Goal: Information Seeking & Learning: Learn about a topic

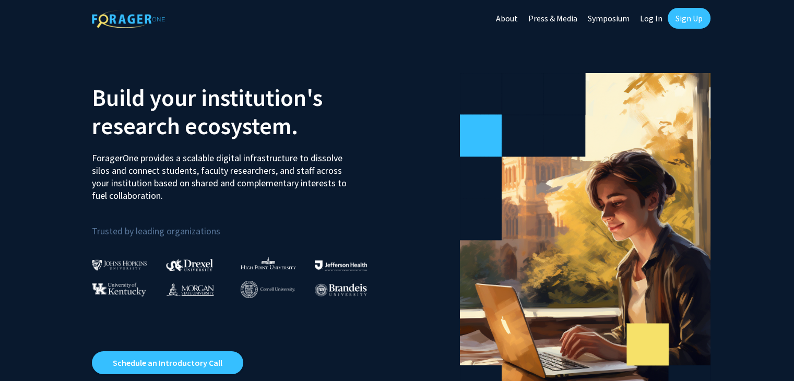
click at [648, 18] on link "Log In" at bounding box center [651, 18] width 33 height 37
select select
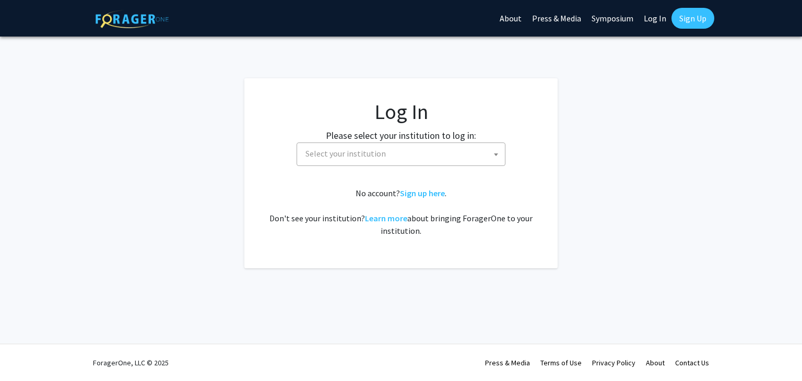
click at [410, 159] on span "Select your institution" at bounding box center [403, 153] width 204 height 21
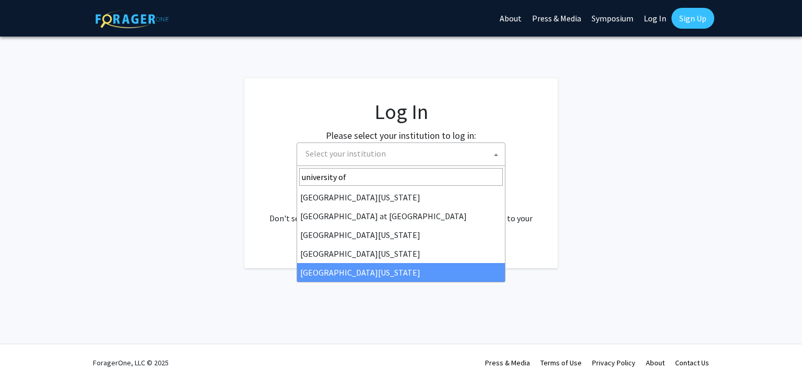
type input "university of"
select select "33"
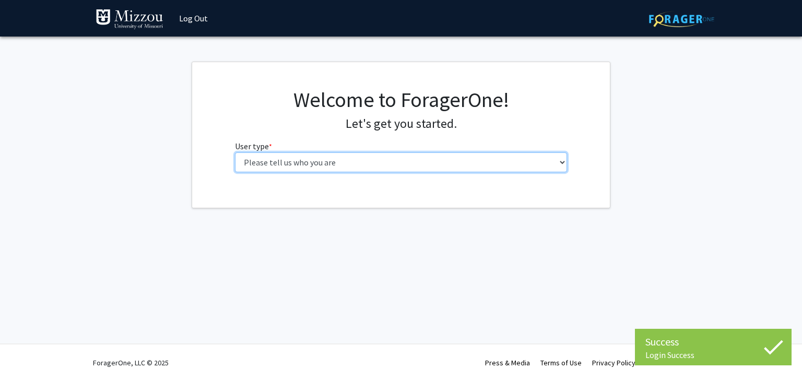
click at [538, 158] on select "Please tell us who you are Undergraduate Student Master's Student Doctoral Cand…" at bounding box center [401, 163] width 333 height 20
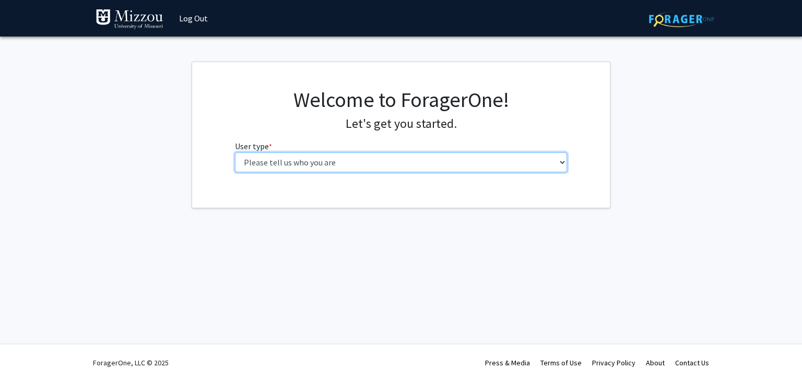
select select "6: adminAssistant"
click at [235, 153] on select "Please tell us who you are Undergraduate Student Master's Student Doctoral Cand…" at bounding box center [401, 163] width 333 height 20
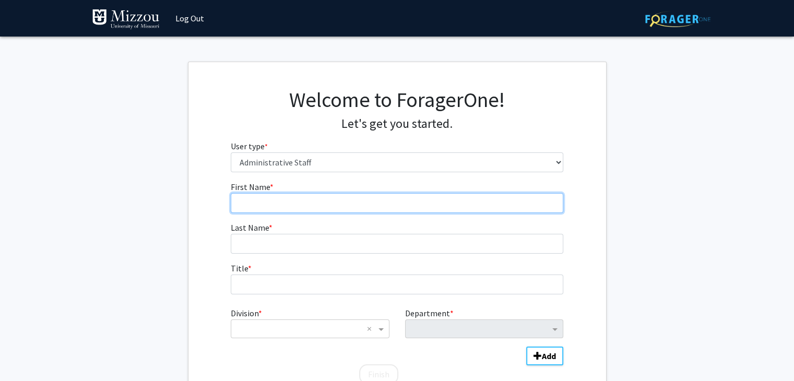
click at [482, 201] on input "First Name * required" at bounding box center [397, 203] width 333 height 20
type input "[PERSON_NAME]"
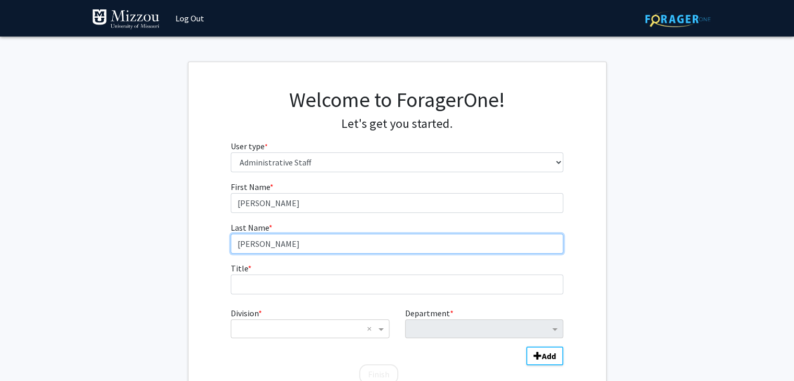
type input "[PERSON_NAME]"
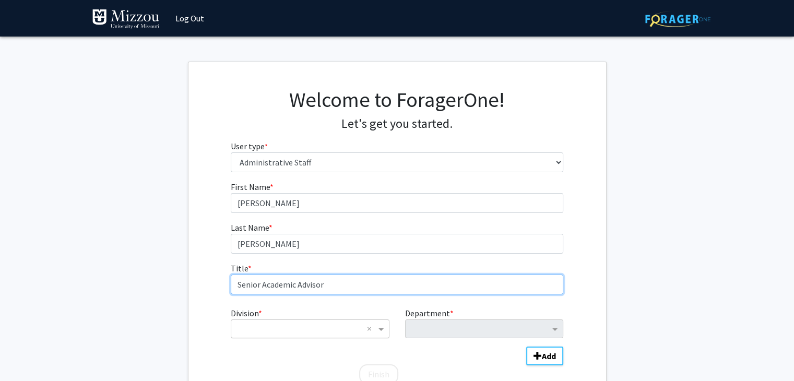
type input "Senior Academic Advisor"
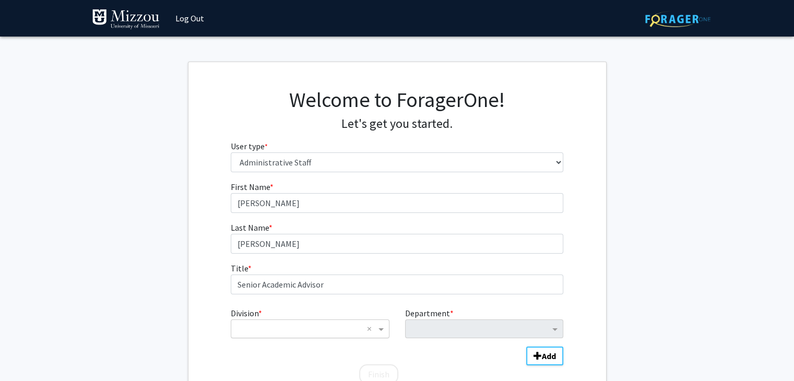
click at [347, 337] on div "× ×" at bounding box center [310, 329] width 158 height 19
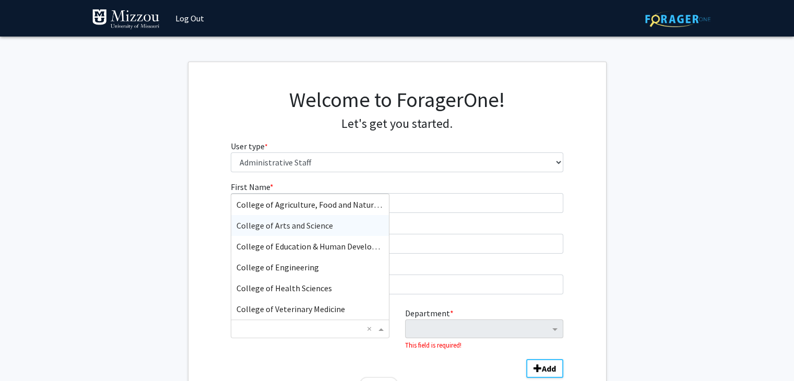
click at [312, 225] on span "College of Arts and Science" at bounding box center [285, 225] width 97 height 10
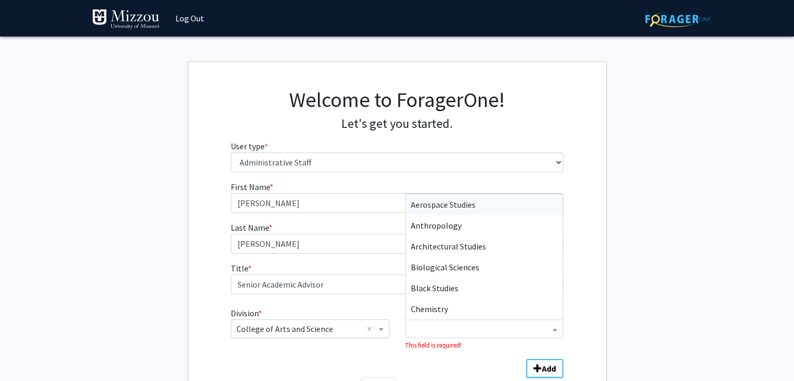
click at [449, 328] on input "Department" at bounding box center [480, 329] width 139 height 13
type input "ps"
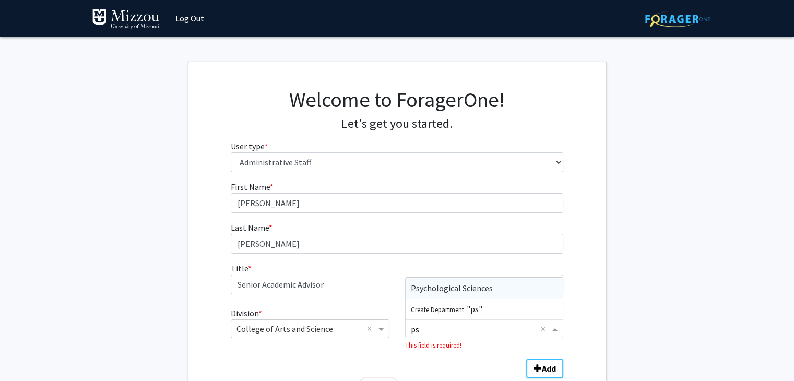
click at [444, 292] on span "Psychological Sciences" at bounding box center [452, 288] width 82 height 10
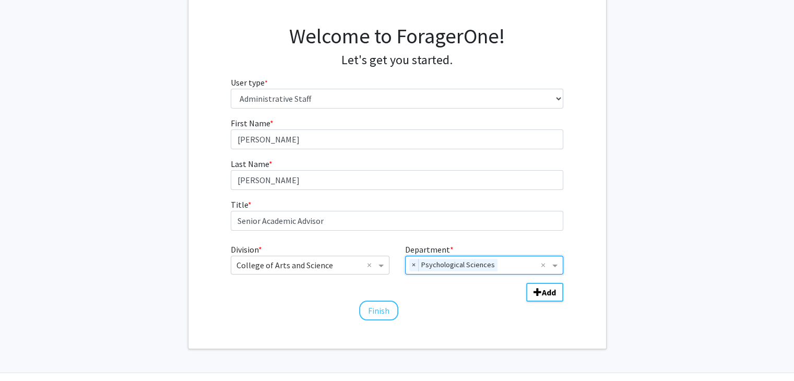
scroll to position [92, 0]
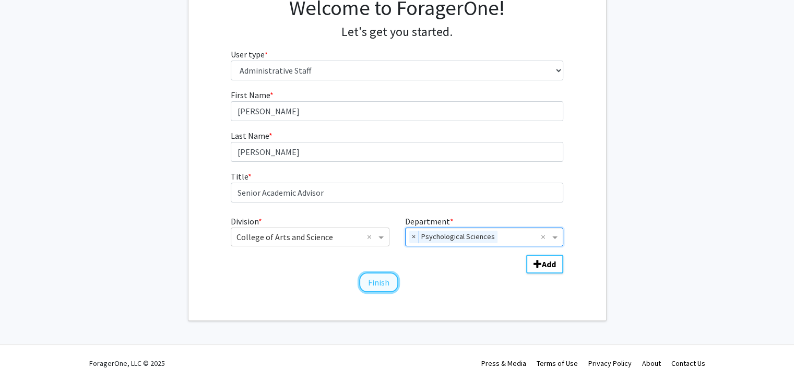
click at [381, 281] on button "Finish" at bounding box center [378, 283] width 39 height 20
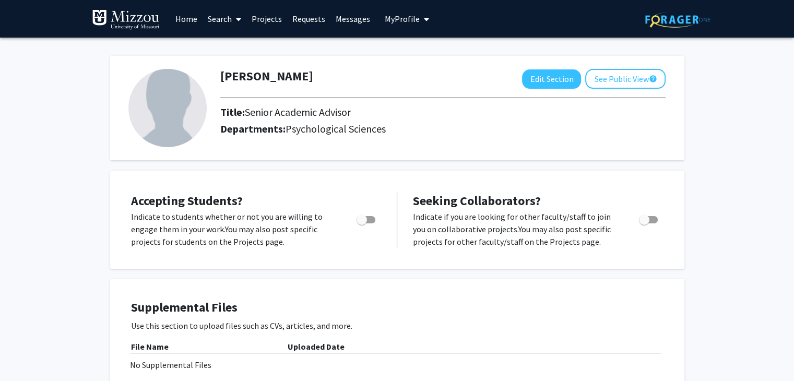
click at [169, 107] on img at bounding box center [167, 108] width 78 height 78
click at [557, 78] on button "Edit Section" at bounding box center [551, 78] width 59 height 19
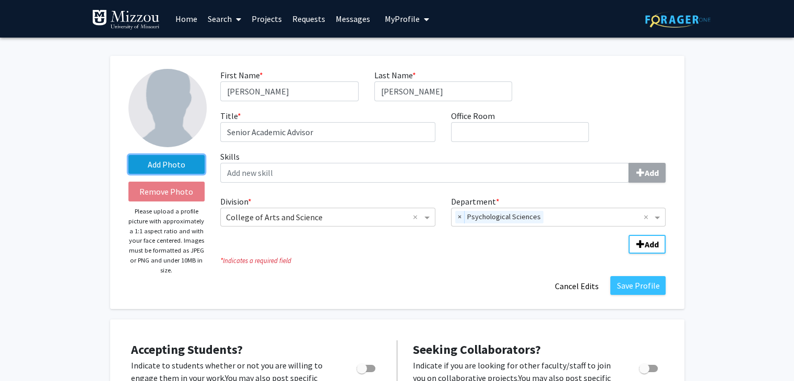
click at [156, 163] on label "Add Photo" at bounding box center [166, 164] width 77 height 19
click at [0, 0] on input "Add Photo" at bounding box center [0, 0] width 0 height 0
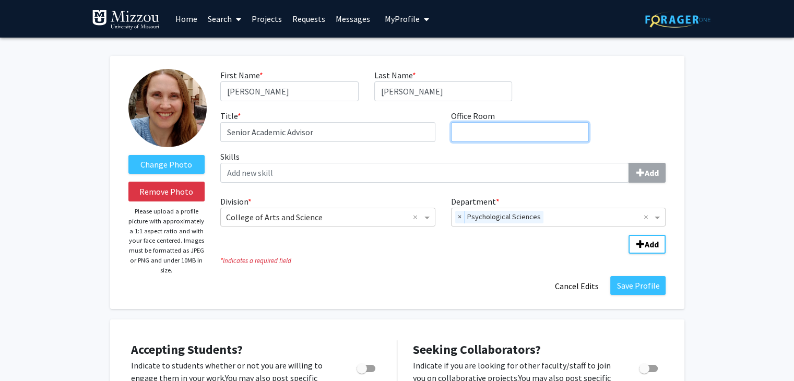
click at [468, 131] on input "Office Room required" at bounding box center [520, 132] width 138 height 20
type input "203D McAlester Hall"
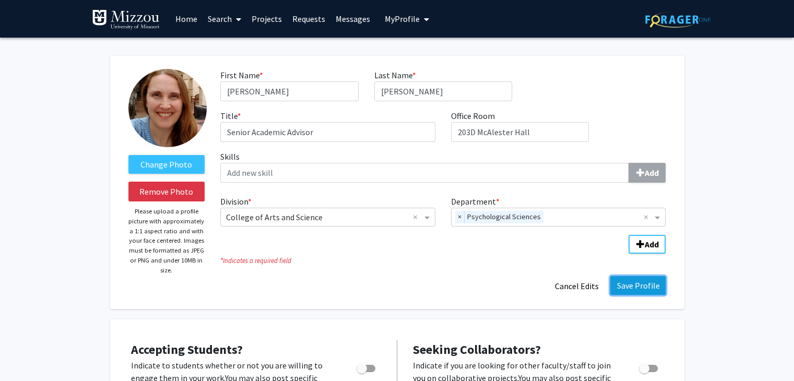
click at [648, 284] on button "Save Profile" at bounding box center [638, 285] width 55 height 19
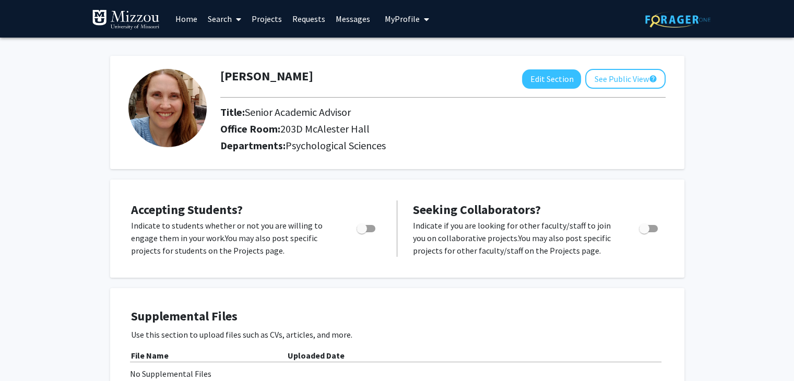
click at [182, 19] on link "Home" at bounding box center [186, 19] width 32 height 37
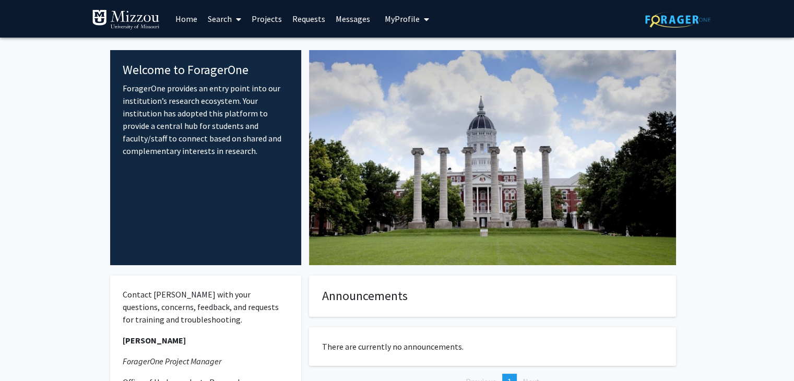
click at [221, 17] on link "Search" at bounding box center [225, 19] width 44 height 37
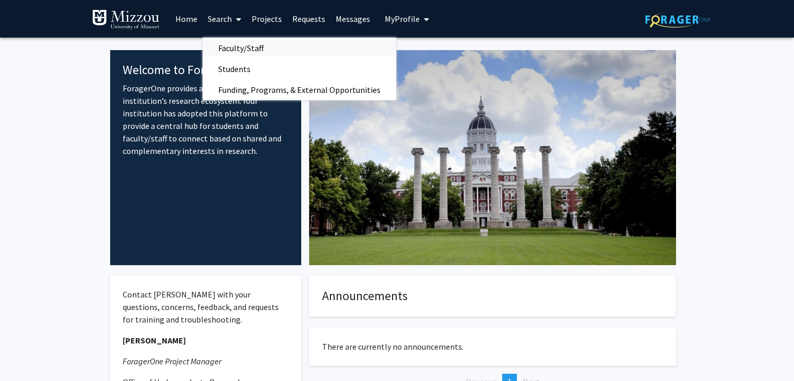
click at [225, 45] on span "Faculty/Staff" at bounding box center [241, 48] width 77 height 21
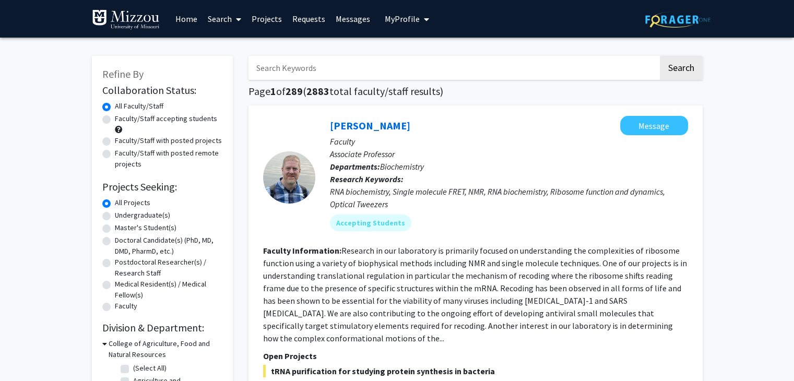
click at [289, 68] on input "Search Keywords" at bounding box center [454, 68] width 410 height 24
click at [660, 56] on button "Search" at bounding box center [681, 68] width 43 height 24
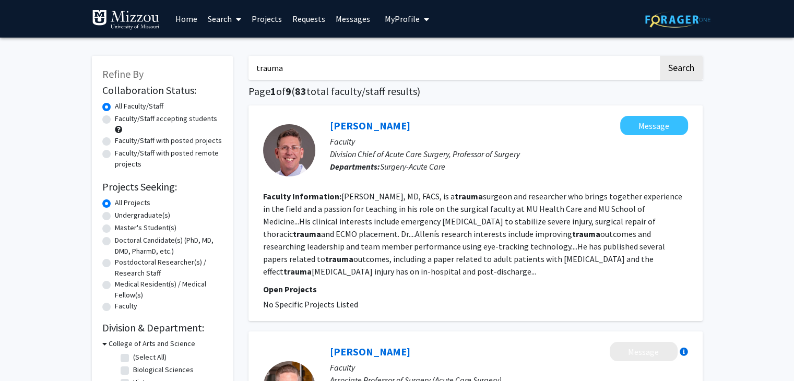
drag, startPoint x: 569, startPoint y: 71, endPoint x: 31, endPoint y: 80, distance: 538.0
click at [660, 56] on button "Search" at bounding box center [681, 68] width 43 height 24
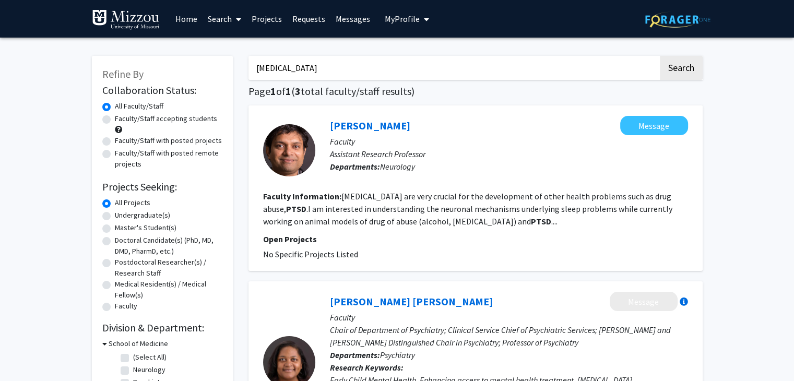
drag, startPoint x: 450, startPoint y: 69, endPoint x: 185, endPoint y: 71, distance: 264.3
click at [185, 71] on div "Refine By Collaboration Status: Collaboration Status All Faculty/Staff Collabor…" at bounding box center [162, 229] width 141 height 347
click at [357, 58] on input "[MEDICAL_DATA]" at bounding box center [454, 68] width 410 height 24
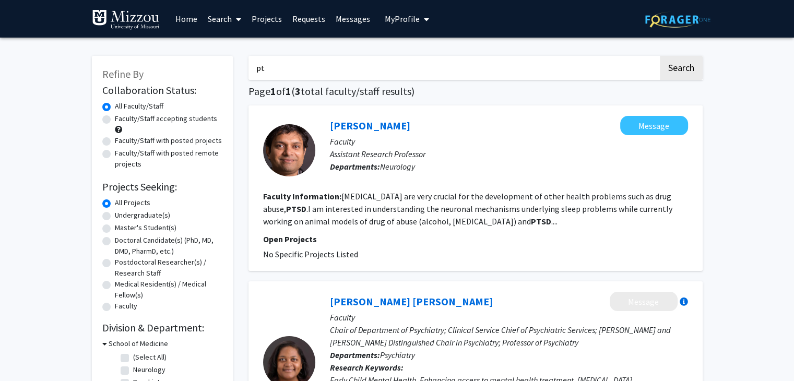
type input "p"
type input "advising"
click at [660, 56] on button "Search" at bounding box center [681, 68] width 43 height 24
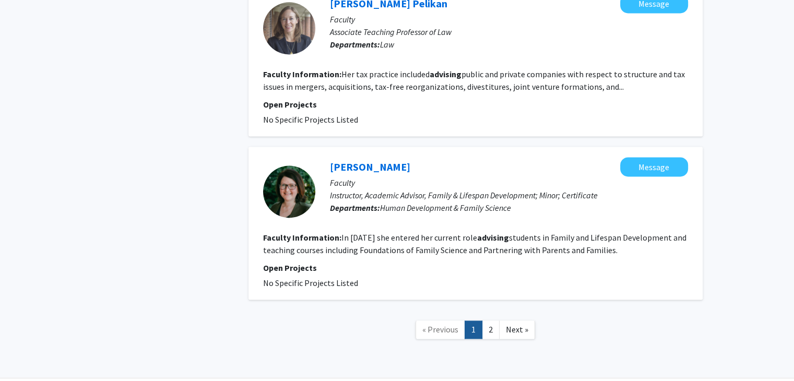
scroll to position [1483, 0]
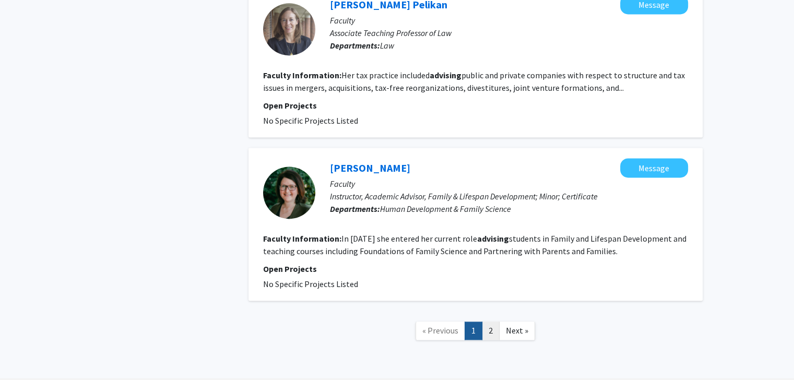
click at [491, 322] on link "2" at bounding box center [491, 331] width 18 height 18
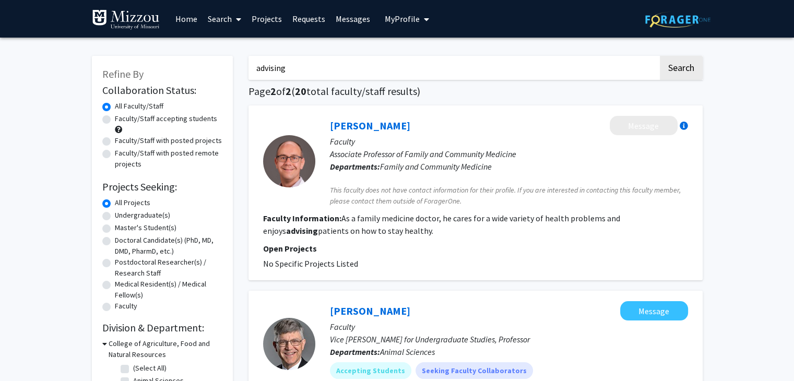
click at [115, 216] on label "Undergraduate(s)" at bounding box center [142, 215] width 55 height 11
click at [115, 216] on input "Undergraduate(s)" at bounding box center [118, 213] width 7 height 7
radio input "true"
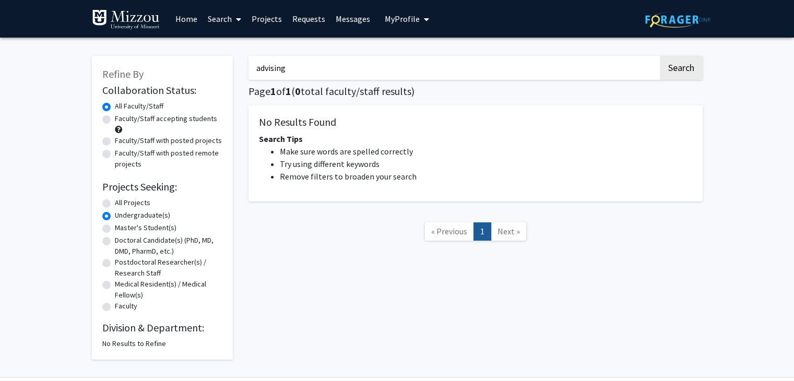
click at [115, 203] on label "All Projects" at bounding box center [133, 202] width 36 height 11
click at [115, 203] on input "All Projects" at bounding box center [118, 200] width 7 height 7
radio input "true"
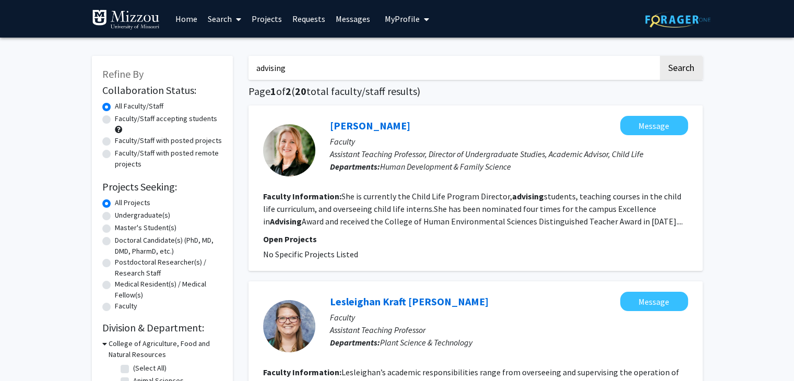
drag, startPoint x: 336, startPoint y: 68, endPoint x: 240, endPoint y: 73, distance: 95.7
click at [660, 56] on button "Search" at bounding box center [681, 68] width 43 height 24
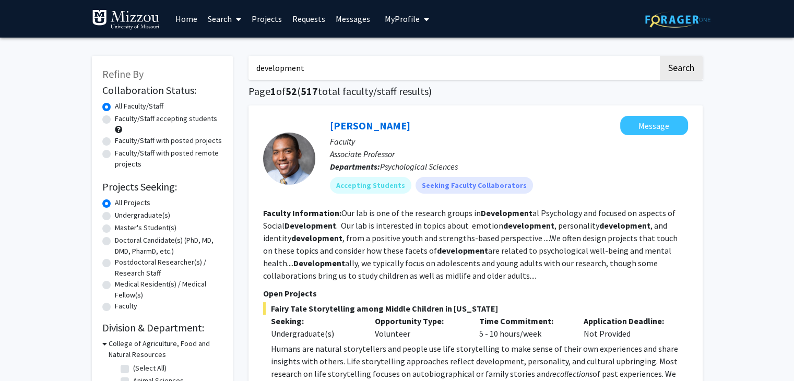
drag, startPoint x: 307, startPoint y: 61, endPoint x: 220, endPoint y: 74, distance: 87.7
type input "babies"
click at [660, 56] on button "Search" at bounding box center [681, 68] width 43 height 24
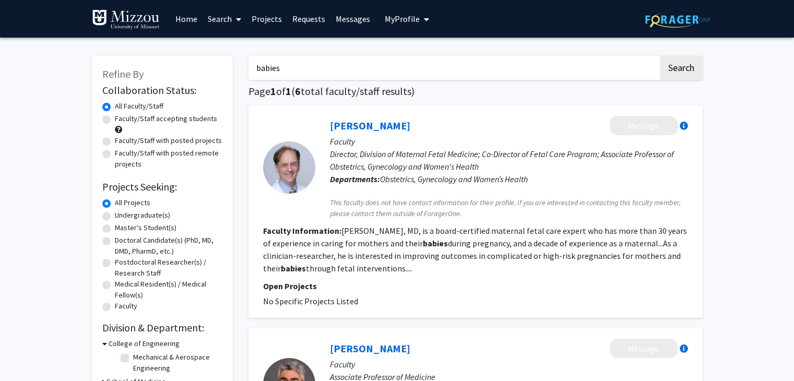
drag, startPoint x: 397, startPoint y: 74, endPoint x: 231, endPoint y: 76, distance: 166.1
click at [298, 68] on input "Search Keywords" at bounding box center [454, 68] width 410 height 24
type input "psychology"
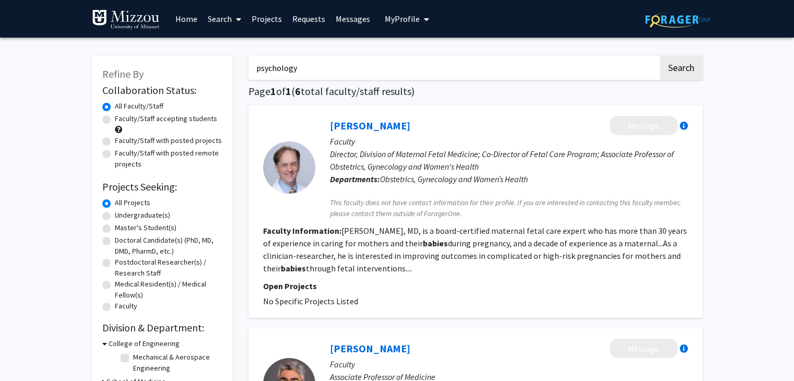
click at [660, 56] on button "Search" at bounding box center [681, 68] width 43 height 24
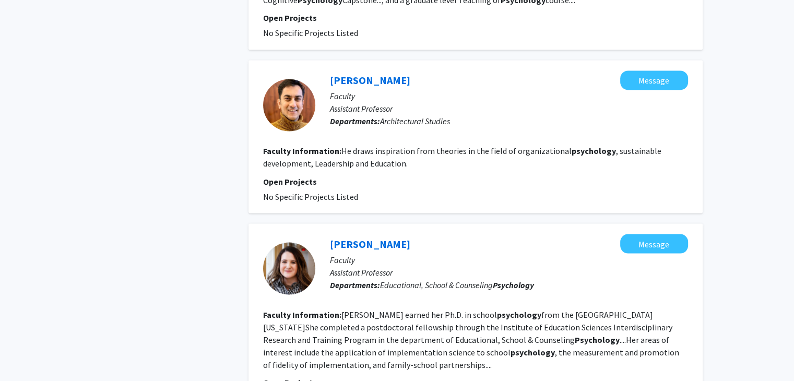
scroll to position [1926, 0]
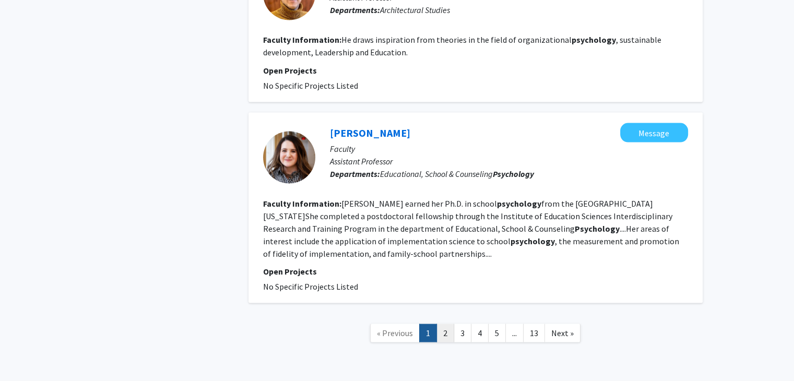
click at [443, 324] on link "2" at bounding box center [446, 333] width 18 height 18
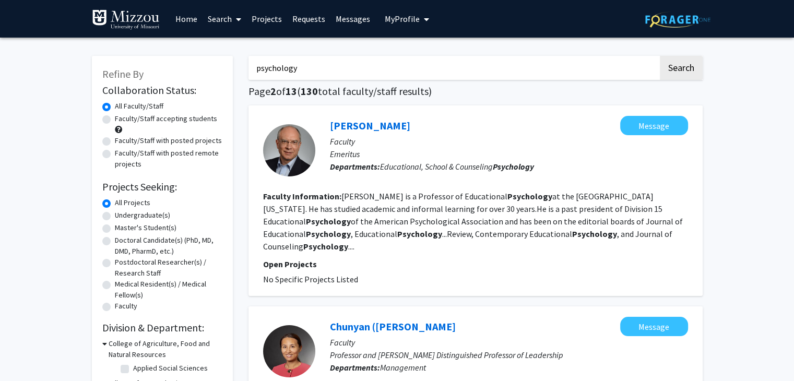
drag, startPoint x: 309, startPoint y: 71, endPoint x: 205, endPoint y: 75, distance: 104.0
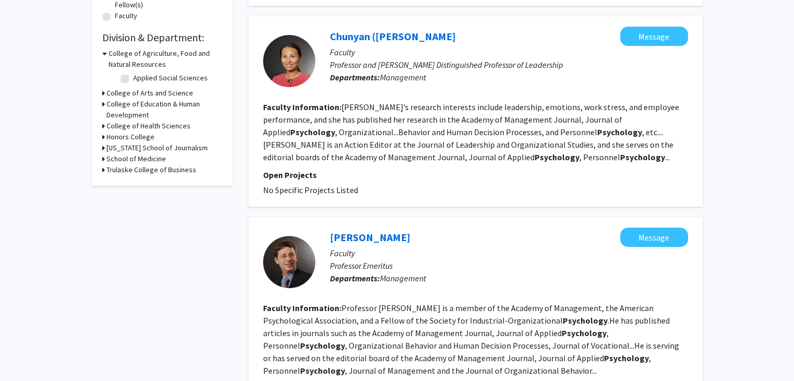
scroll to position [288, 0]
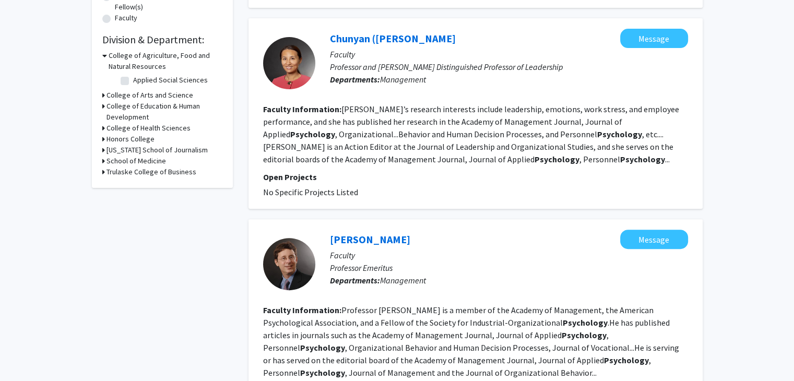
click at [102, 95] on icon at bounding box center [103, 95] width 3 height 11
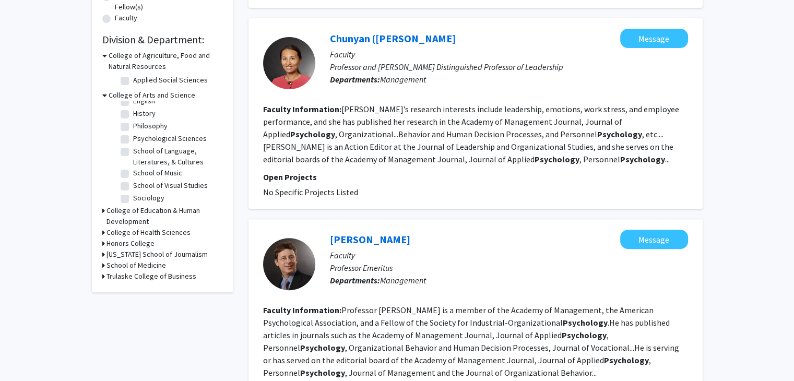
scroll to position [63, 0]
click at [163, 143] on label "Psychological Sciences" at bounding box center [170, 143] width 74 height 11
click at [140, 143] on input "Psychological Sciences" at bounding box center [136, 141] width 7 height 7
checkbox input "true"
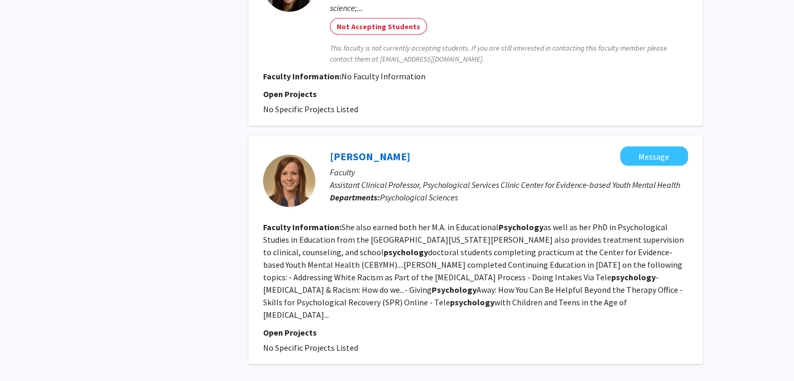
scroll to position [2047, 0]
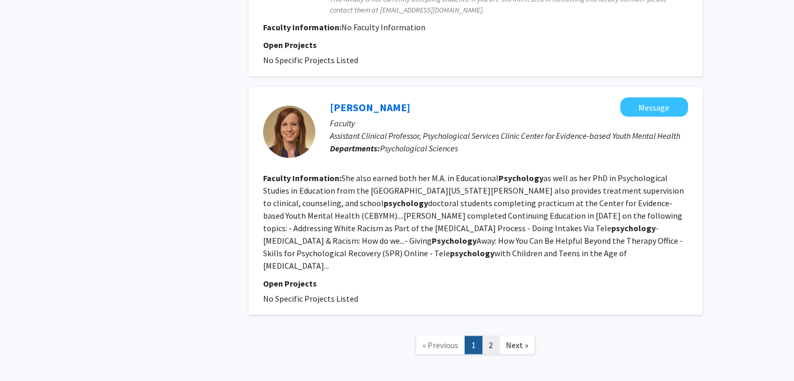
click at [494, 336] on link "2" at bounding box center [491, 345] width 18 height 18
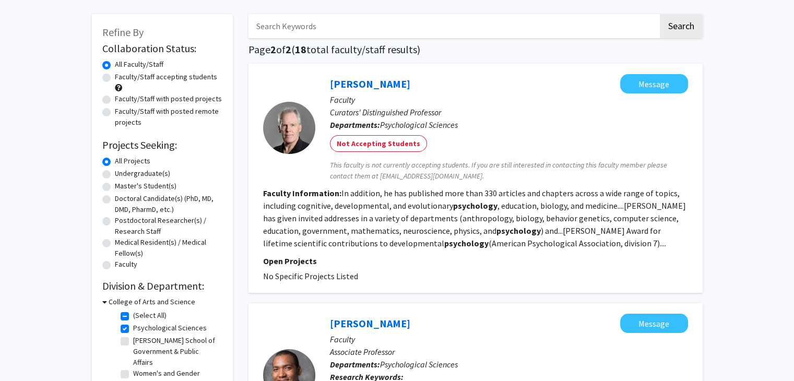
scroll to position [49, 0]
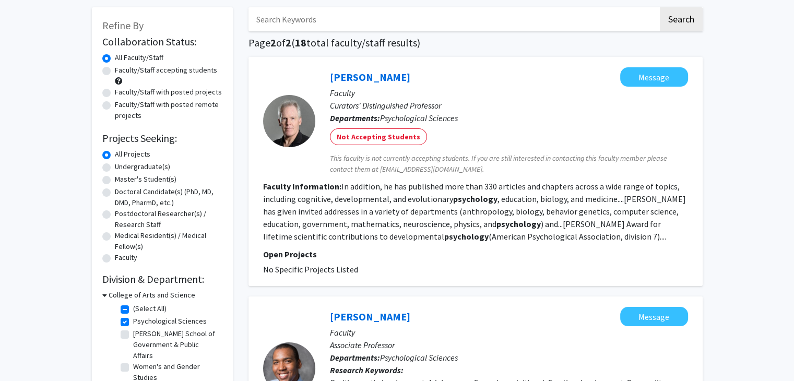
click at [133, 321] on label "Psychological Sciences" at bounding box center [170, 321] width 74 height 11
click at [133, 321] on input "Psychological Sciences" at bounding box center [136, 319] width 7 height 7
checkbox input "false"
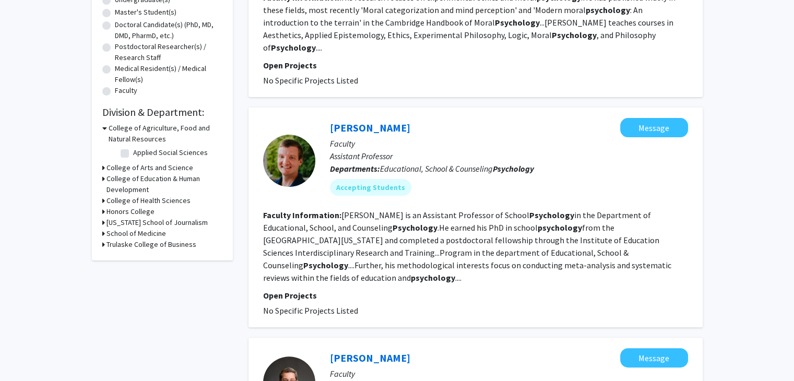
scroll to position [251, 0]
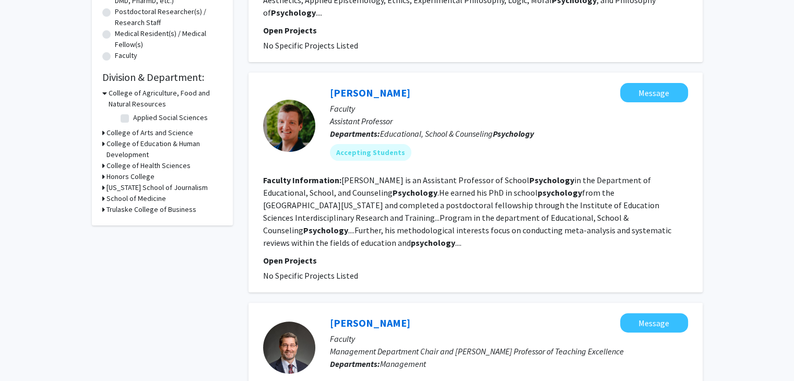
click at [101, 131] on div "Refine By Collaboration Status: Collaboration Status All Faculty/Staff Collabor…" at bounding box center [162, 15] width 141 height 420
click at [104, 134] on div "College of Arts and Science" at bounding box center [162, 132] width 120 height 11
click at [107, 132] on h3 "College of Arts and Science" at bounding box center [150, 132] width 87 height 11
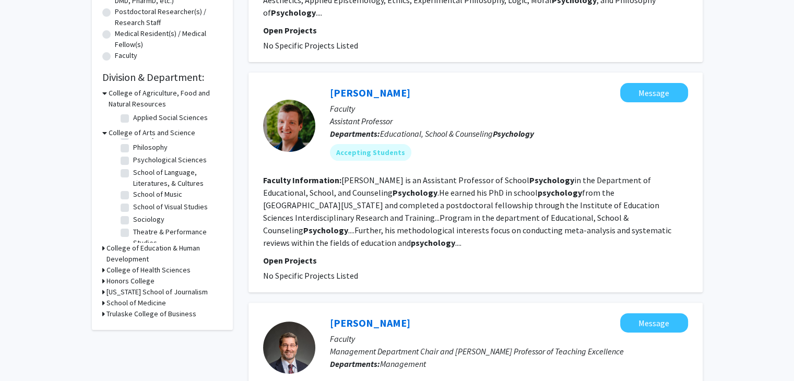
scroll to position [63, 0]
click at [171, 180] on label "Psychological Sciences" at bounding box center [170, 180] width 74 height 11
click at [140, 180] on input "Psychological Sciences" at bounding box center [136, 178] width 7 height 7
checkbox input "true"
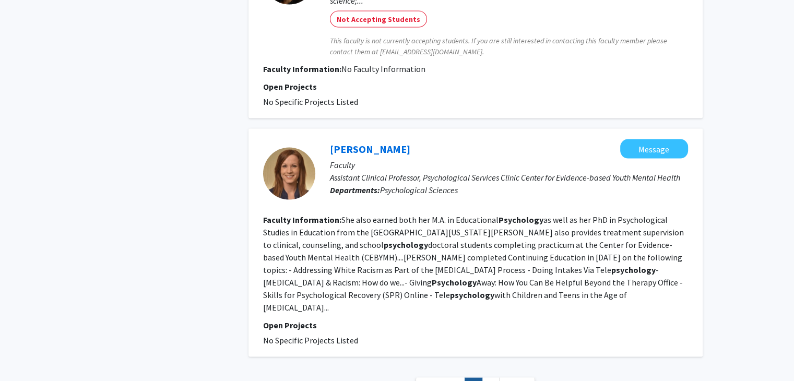
scroll to position [2012, 0]
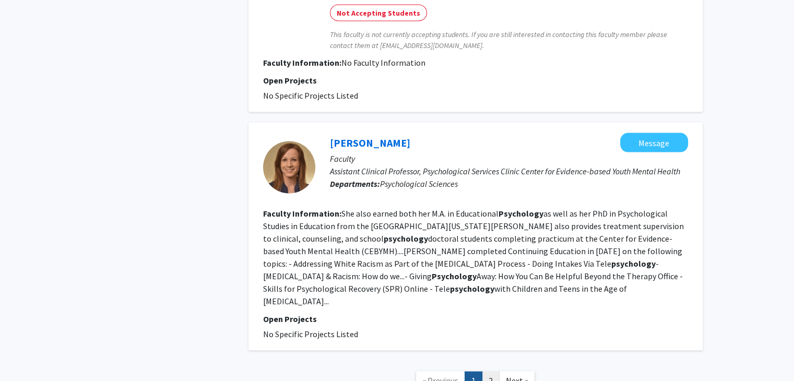
click at [492, 372] on link "2" at bounding box center [491, 381] width 18 height 18
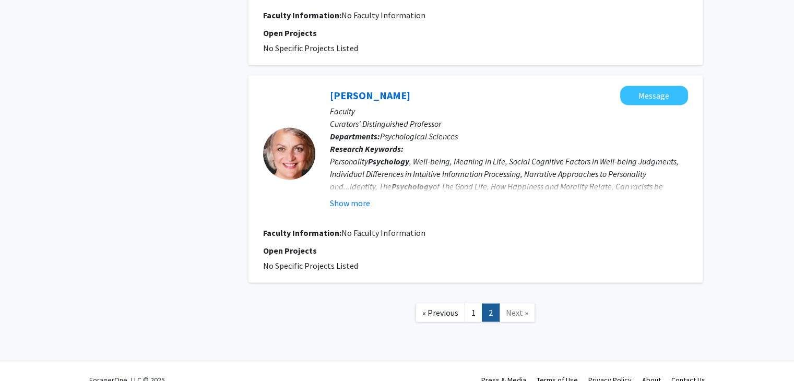
scroll to position [1716, 0]
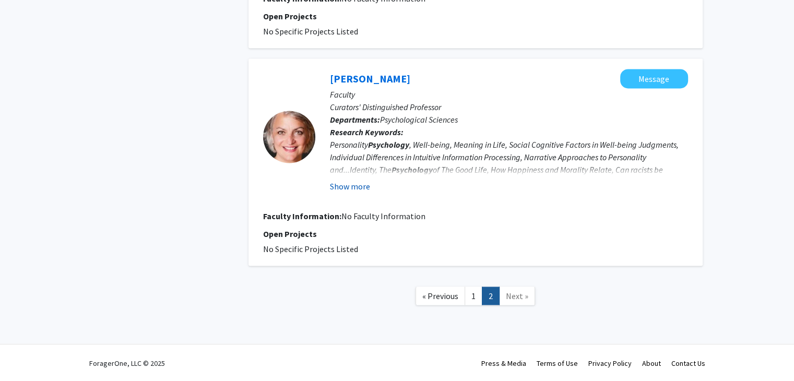
click at [360, 185] on button "Show more" at bounding box center [350, 186] width 40 height 13
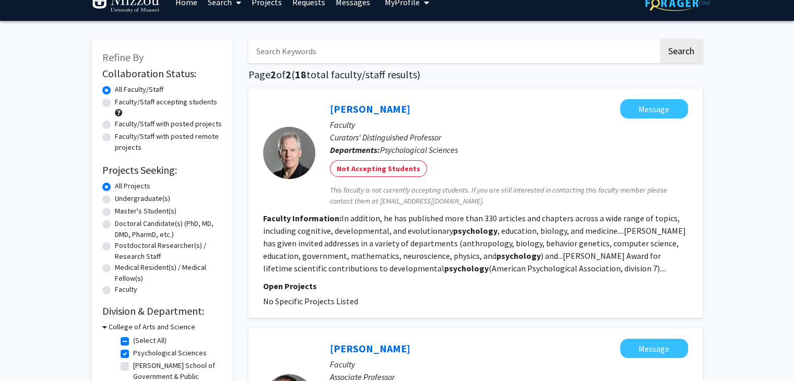
scroll to position [2, 0]
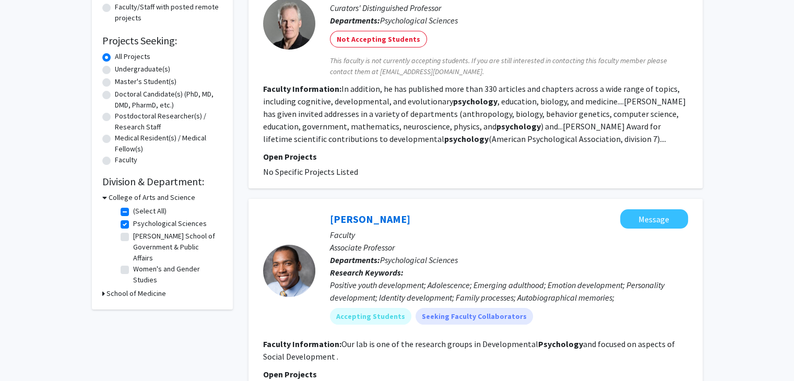
scroll to position [148, 0]
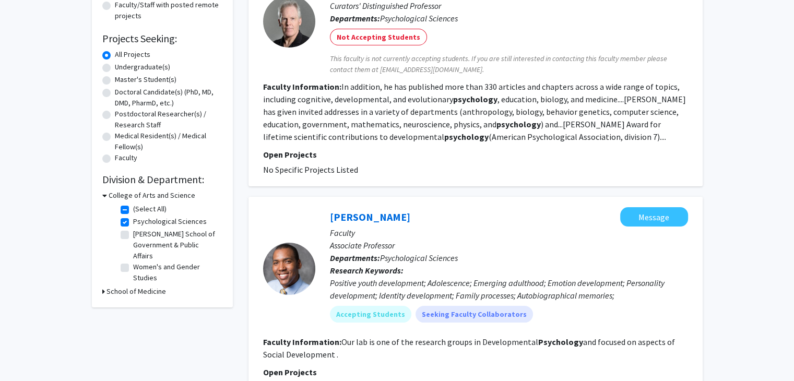
click at [115, 67] on label "Undergraduate(s)" at bounding box center [142, 67] width 55 height 11
click at [115, 67] on input "Undergraduate(s)" at bounding box center [118, 65] width 7 height 7
radio input "true"
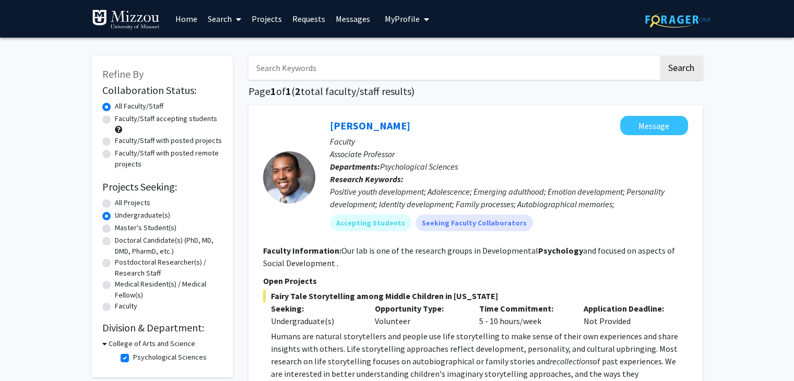
click at [224, 19] on link "Search" at bounding box center [225, 19] width 44 height 37
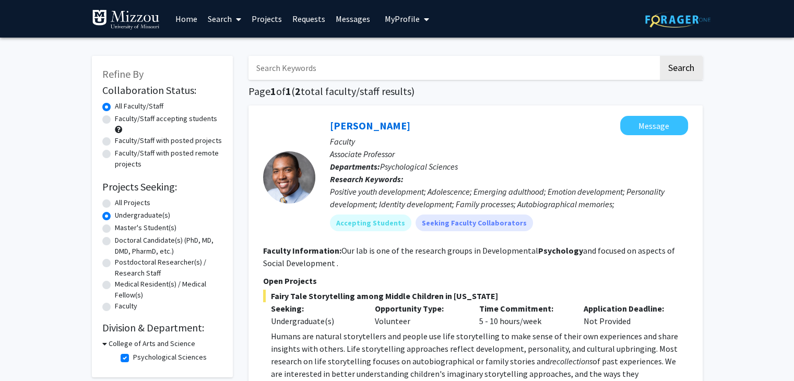
click at [115, 203] on label "All Projects" at bounding box center [133, 202] width 36 height 11
click at [115, 203] on input "All Projects" at bounding box center [118, 200] width 7 height 7
radio input "true"
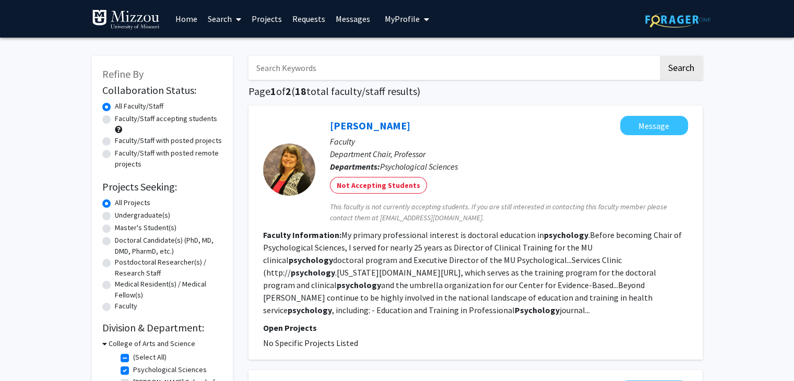
click at [226, 19] on link "Search" at bounding box center [225, 19] width 44 height 37
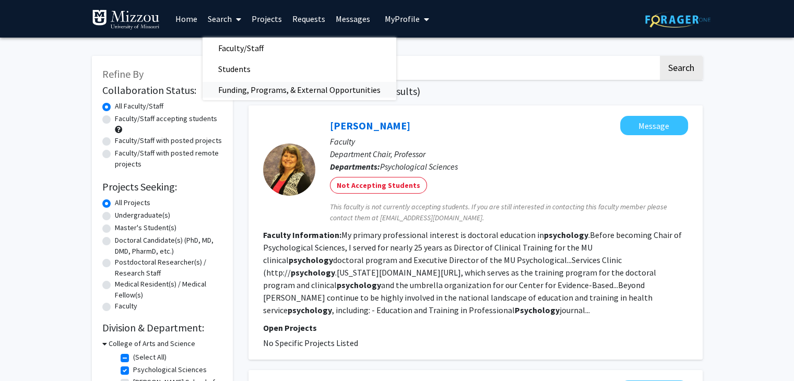
click at [245, 94] on span "Funding, Programs, & External Opportunities" at bounding box center [300, 89] width 194 height 21
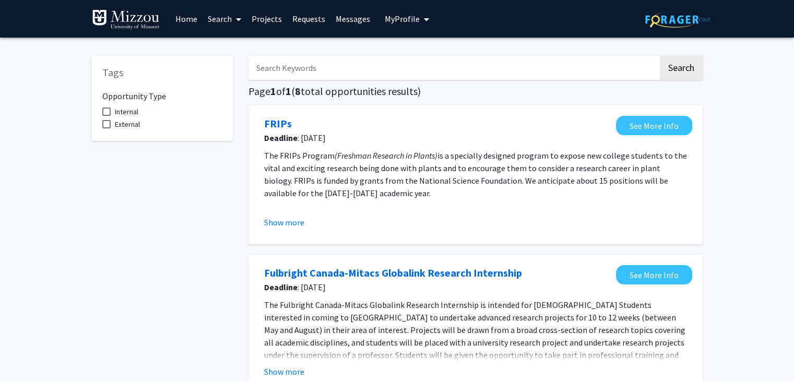
click at [236, 21] on icon at bounding box center [238, 19] width 5 height 8
